Goal: Transaction & Acquisition: Book appointment/travel/reservation

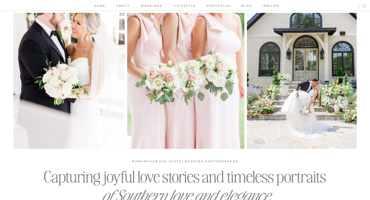
scroll to position [84, 0]
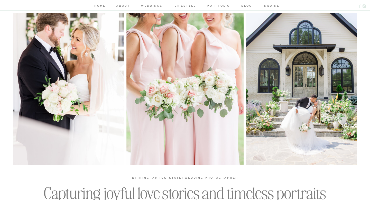
click at [159, 5] on nav "weddings" at bounding box center [152, 6] width 24 height 5
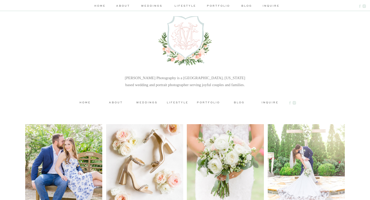
scroll to position [2127, 0]
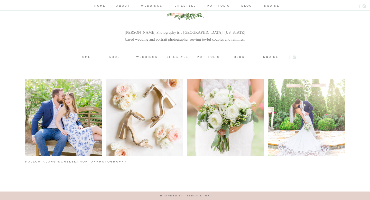
click at [152, 57] on h3 "weddings" at bounding box center [146, 57] width 23 height 4
click at [267, 57] on h3 "inquire" at bounding box center [270, 57] width 23 height 4
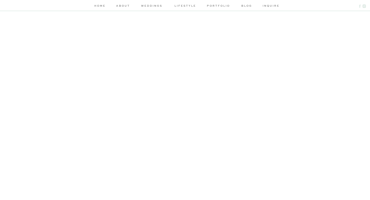
scroll to position [268, 0]
click at [303, 121] on div "home about weddings lifestyle portfolio blog inquire weddings engagements lifes…" at bounding box center [185, 157] width 370 height 850
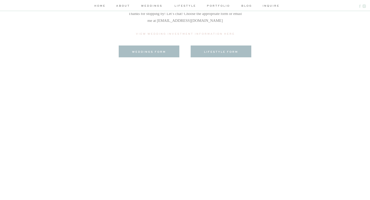
scroll to position [0, 0]
